Goal: Transaction & Acquisition: Purchase product/service

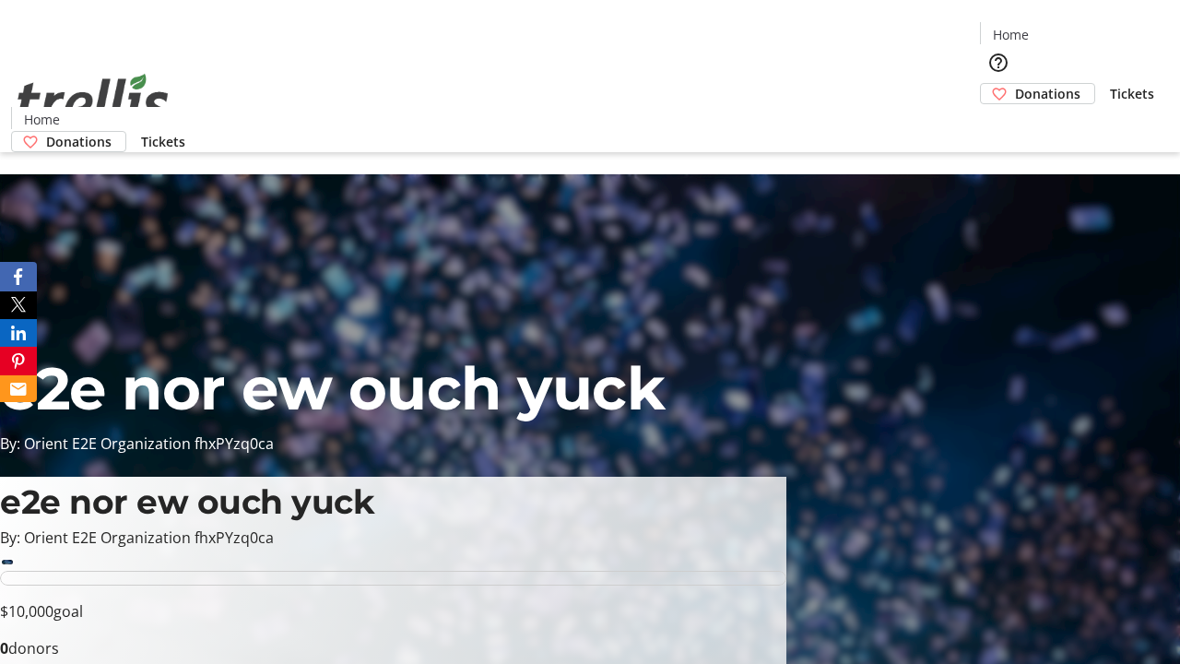
click at [1015, 84] on span "Donations" at bounding box center [1047, 93] width 65 height 19
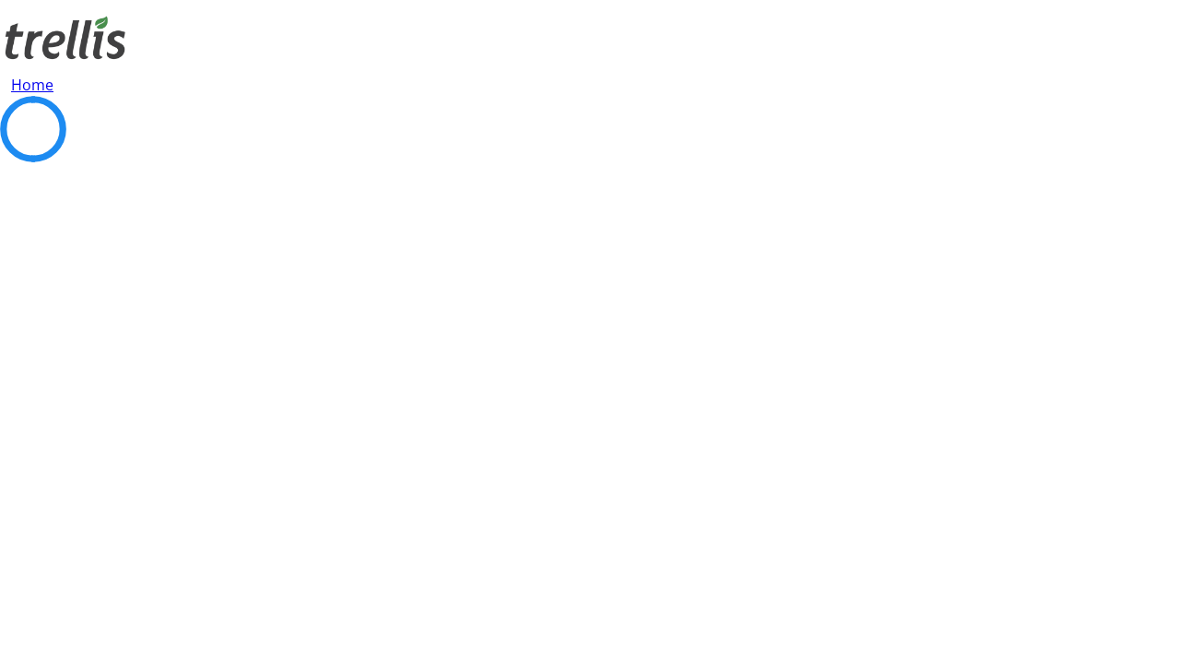
select select "CA"
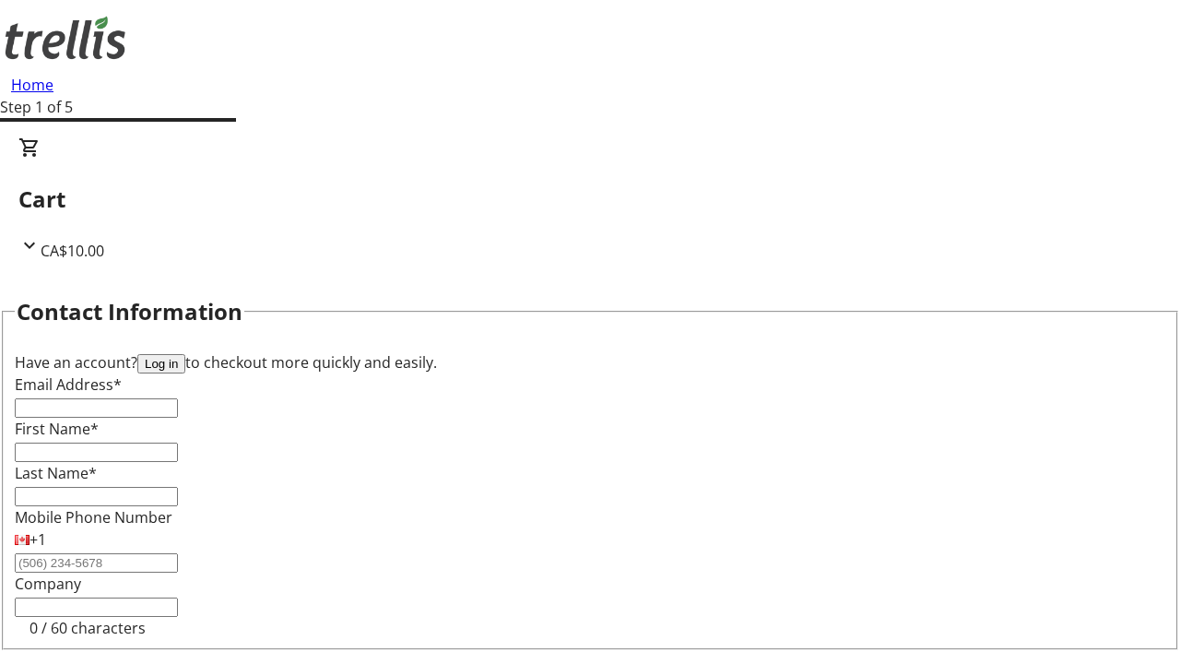
click at [185, 354] on button "Log in" at bounding box center [161, 363] width 48 height 19
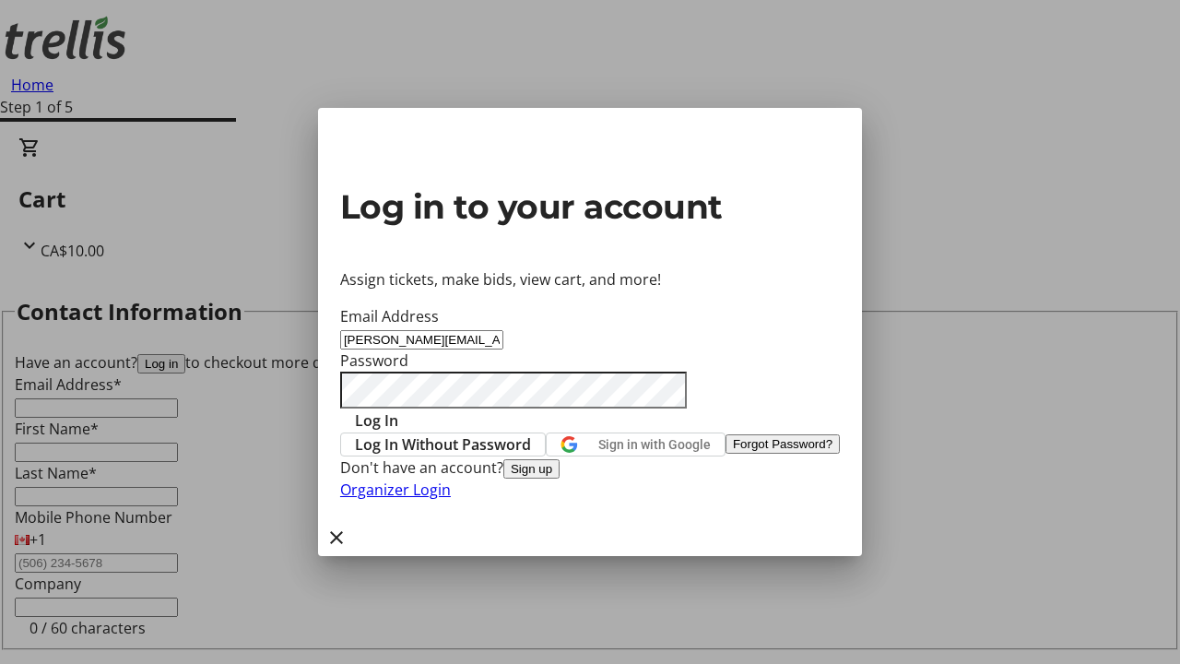
type input "[PERSON_NAME][EMAIL_ADDRESS][DOMAIN_NAME]"
click at [398, 409] on span "Log In" at bounding box center [376, 420] width 43 height 22
